Goal: Task Accomplishment & Management: Use online tool/utility

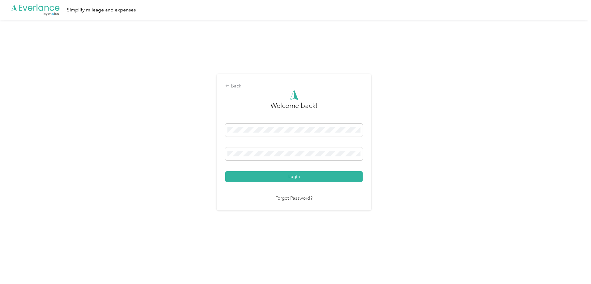
click at [304, 175] on button "Login" at bounding box center [293, 176] width 137 height 11
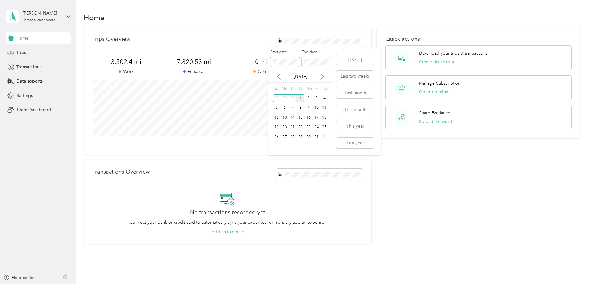
click at [239, 59] on body "[PERSON_NAME] Personal dashboard Home Trips Transactions Data exports Settings …" at bounding box center [294, 142] width 588 height 284
click at [302, 62] on span at bounding box center [316, 62] width 29 height 10
click at [434, 189] on div "Quick actions Download your trips & transactions Create data export Manage Subs…" at bounding box center [479, 135] width 204 height 217
click at [32, 80] on span "Data exports" at bounding box center [29, 81] width 26 height 6
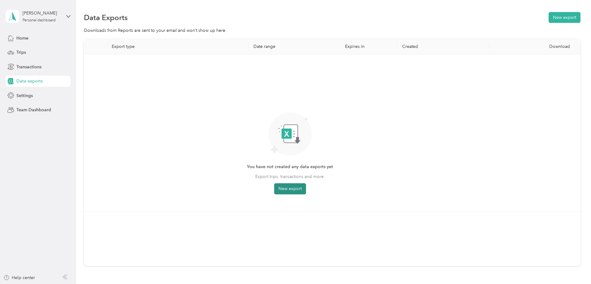
click at [306, 189] on button "New export" at bounding box center [290, 188] width 32 height 11
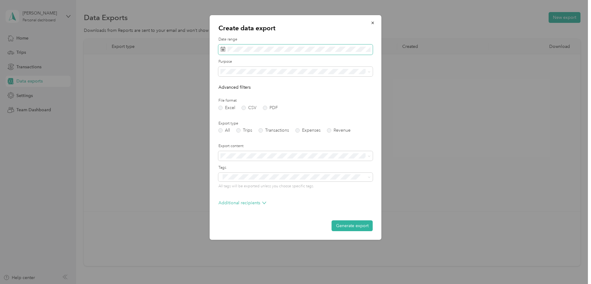
click at [189, 284] on div "Create data export Date range Purpose Advanced filters File format Excel CSV PD…" at bounding box center [294, 284] width 588 height 0
click at [222, 46] on span at bounding box center [295, 50] width 154 height 11
click at [222, 49] on g at bounding box center [223, 49] width 5 height 5
click at [229, 84] on icon at bounding box center [229, 85] width 6 height 6
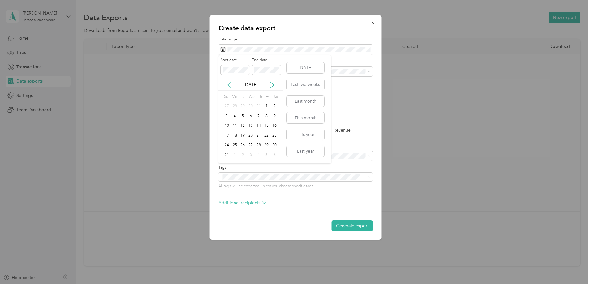
click at [229, 84] on icon at bounding box center [229, 85] width 6 height 6
click at [243, 109] on div "1" at bounding box center [243, 107] width 8 height 8
click at [271, 84] on icon at bounding box center [272, 85] width 6 height 6
click at [243, 144] on div "30" at bounding box center [243, 146] width 8 height 8
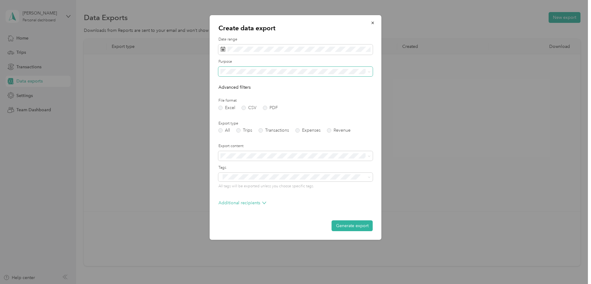
click at [367, 70] on span at bounding box center [368, 72] width 5 height 4
click at [368, 73] on icon at bounding box center [369, 72] width 3 height 3
click at [226, 82] on span "All" at bounding box center [225, 82] width 5 height 5
click at [238, 129] on label "Trips" at bounding box center [244, 130] width 16 height 4
click at [357, 226] on button "Generate export" at bounding box center [352, 226] width 41 height 11
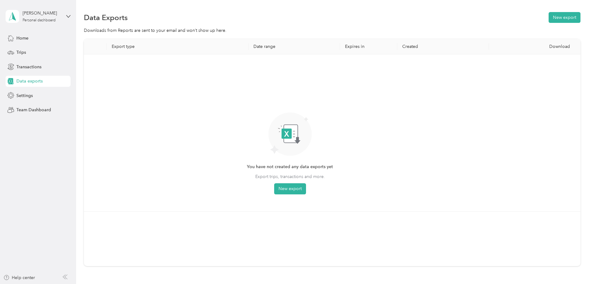
click at [549, 64] on div "Export type Date range Expires in Created Download You have not created any dat…" at bounding box center [332, 163] width 497 height 249
click at [558, 94] on div "Export type Date range Expires in Created Download You have not created any dat…" at bounding box center [332, 163] width 497 height 249
